Goal: Find specific page/section: Find specific page/section

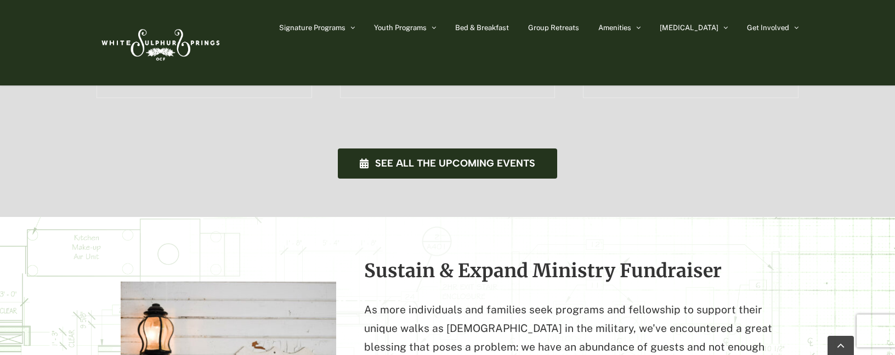
scroll to position [875, 0]
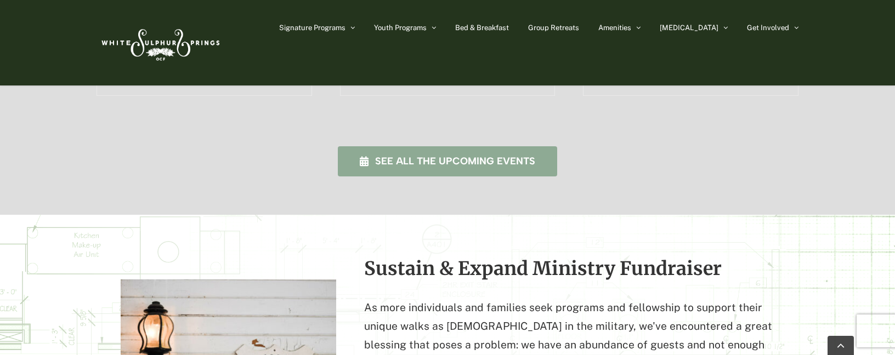
click at [452, 156] on span "See all the upcoming events" at bounding box center [455, 162] width 160 height 12
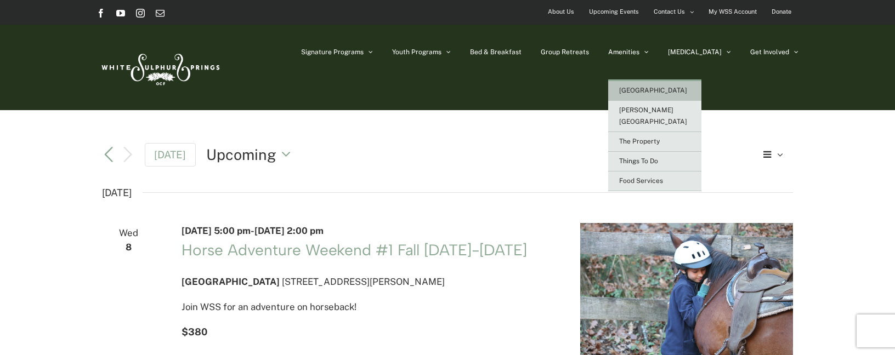
click at [659, 93] on span "[GEOGRAPHIC_DATA]" at bounding box center [653, 91] width 68 height 8
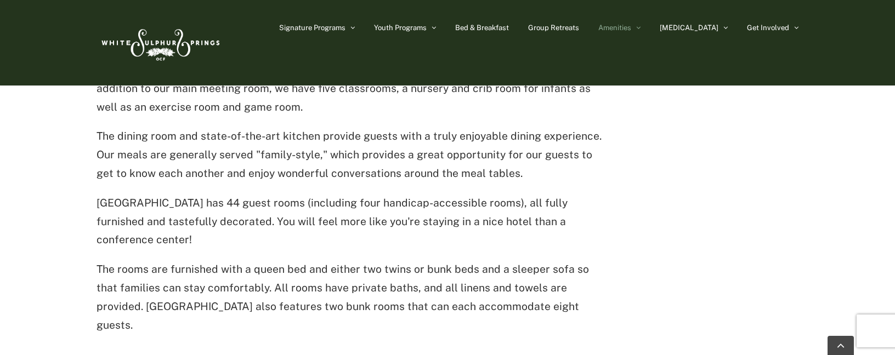
scroll to position [644, 0]
